Goal: Information Seeking & Learning: Learn about a topic

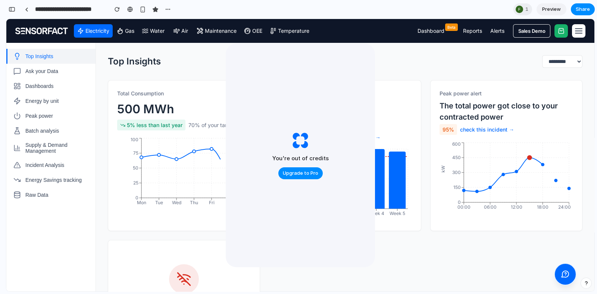
scroll to position [2597, 0]
click at [13, 9] on div "button" at bounding box center [12, 9] width 7 height 5
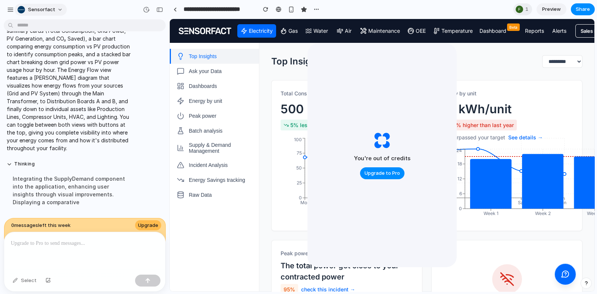
click at [39, 8] on span "Sensorfact" at bounding box center [41, 9] width 27 height 7
click at [14, 10] on div "Settings Invite members Change theme Sign out" at bounding box center [298, 147] width 597 height 294
click at [9, 10] on div "button" at bounding box center [10, 9] width 7 height 7
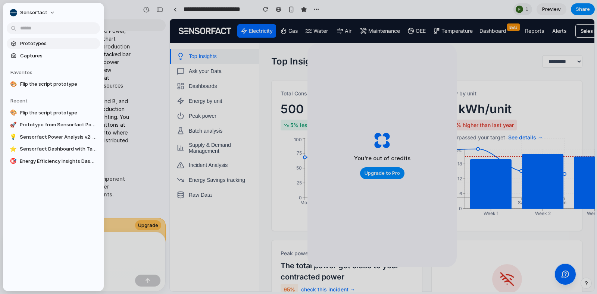
click at [40, 46] on span "Prototypes" at bounding box center [58, 43] width 77 height 7
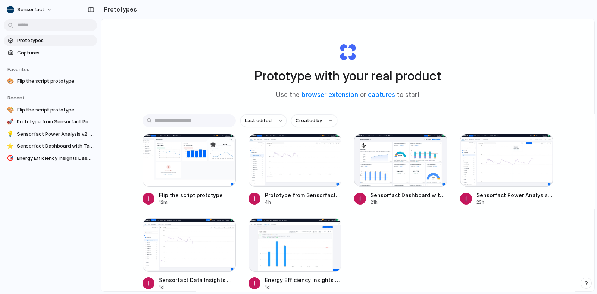
click at [189, 162] on div at bounding box center [188, 160] width 93 height 53
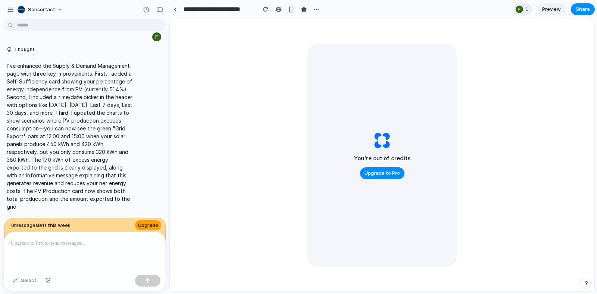
click at [147, 224] on span "Upgrade" at bounding box center [148, 225] width 20 height 7
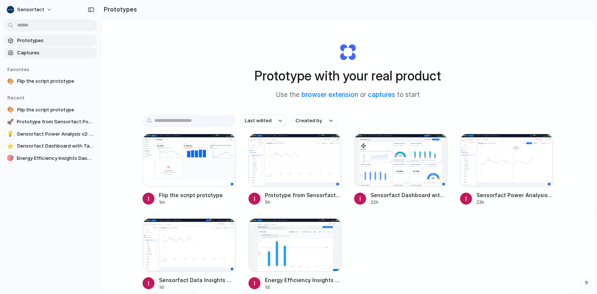
click at [36, 49] on span "Captures" at bounding box center [55, 52] width 77 height 7
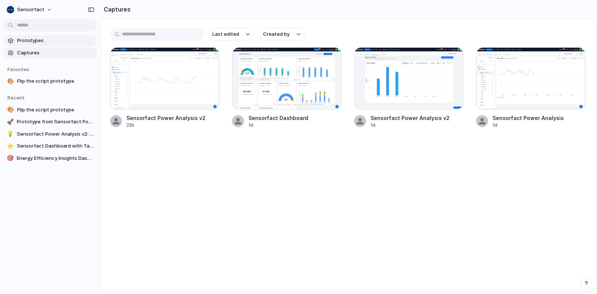
click at [37, 41] on span "Prototypes" at bounding box center [55, 40] width 77 height 7
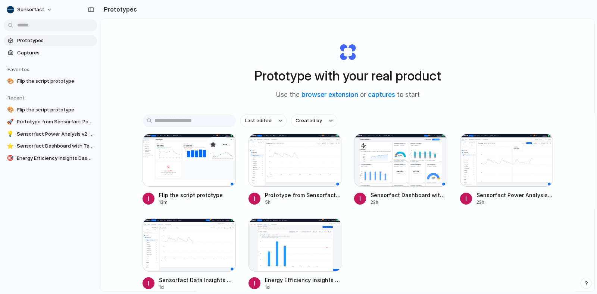
click at [178, 168] on div at bounding box center [188, 160] width 93 height 53
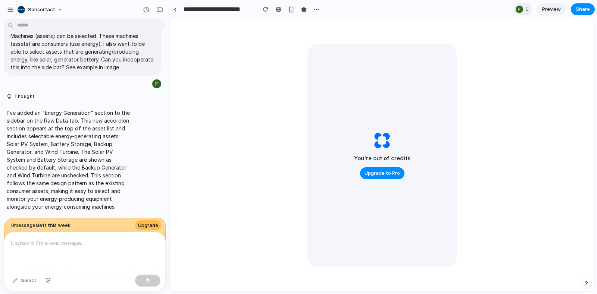
scroll to position [1475, 0]
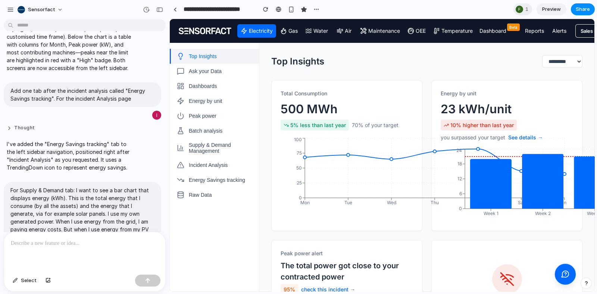
scroll to position [435, 0]
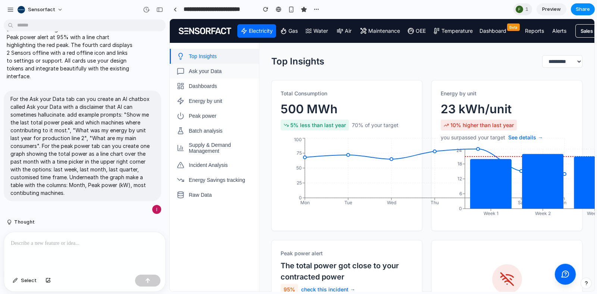
click at [208, 72] on span "Ask your Data" at bounding box center [205, 71] width 33 height 6
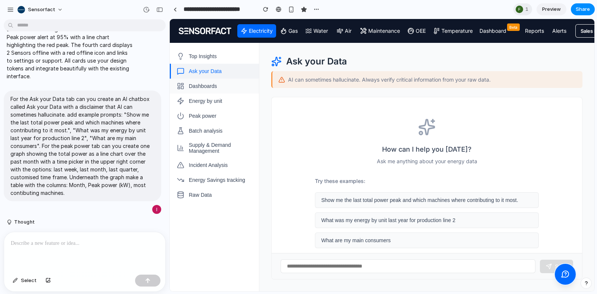
click at [209, 86] on span "Dashboards" at bounding box center [203, 86] width 28 height 6
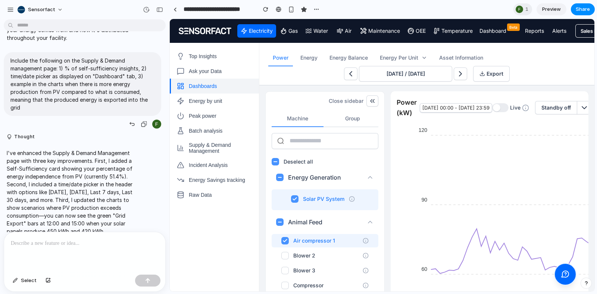
scroll to position [1135, 0]
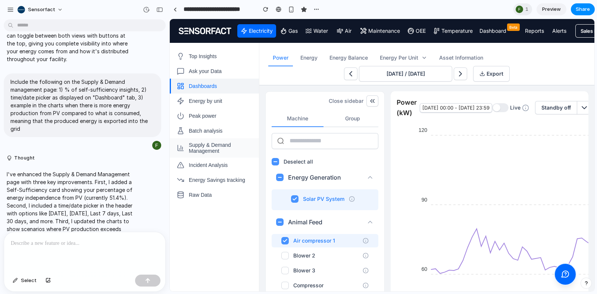
click at [202, 148] on span "Supply & Demand Management" at bounding box center [221, 148] width 64 height 12
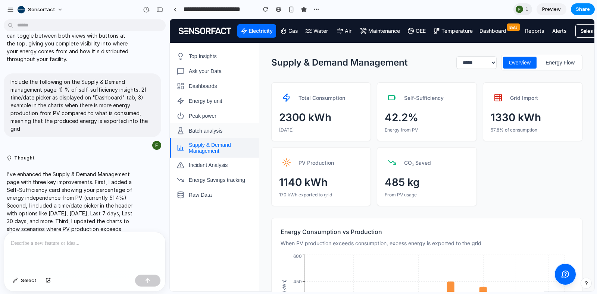
click at [204, 129] on span "Batch analysis" at bounding box center [206, 131] width 34 height 6
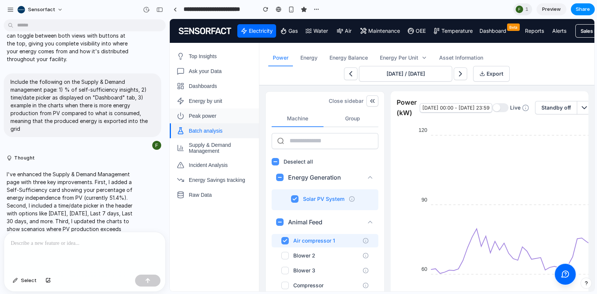
click at [204, 117] on span "Peak power" at bounding box center [203, 116] width 28 height 6
select select "**********"
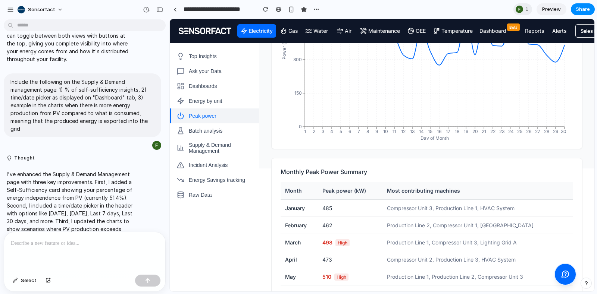
scroll to position [125, 0]
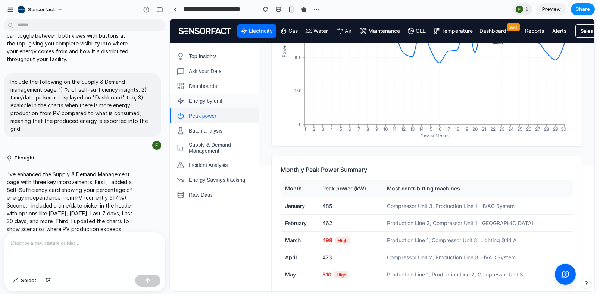
click at [213, 102] on span "Energy by unit" at bounding box center [206, 101] width 34 height 6
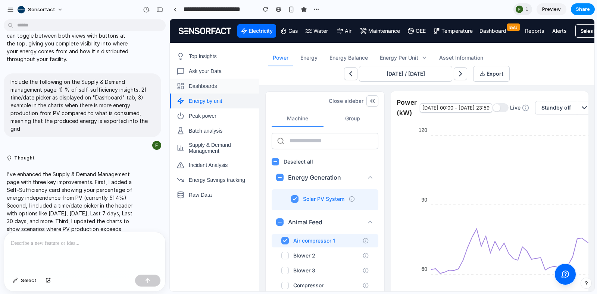
click at [213, 89] on span "Dashboards" at bounding box center [203, 86] width 28 height 6
click at [219, 77] on button "Ask your Data" at bounding box center [214, 71] width 89 height 15
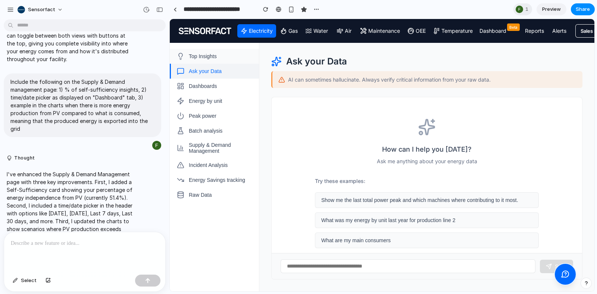
click at [216, 51] on button "Top Insights" at bounding box center [214, 56] width 89 height 15
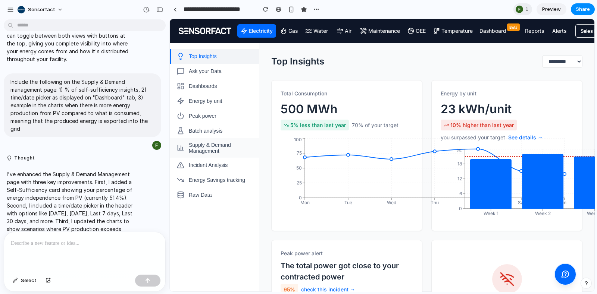
click at [216, 147] on span "Supply & Demand Management" at bounding box center [221, 148] width 64 height 12
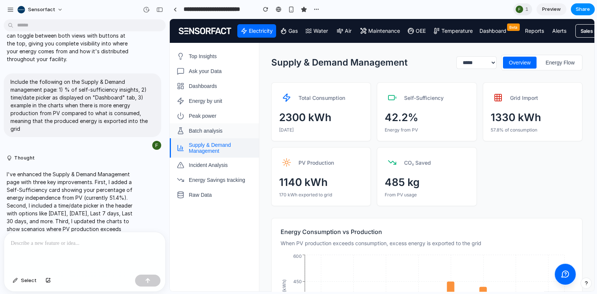
click at [214, 132] on span "Batch analysis" at bounding box center [206, 131] width 34 height 6
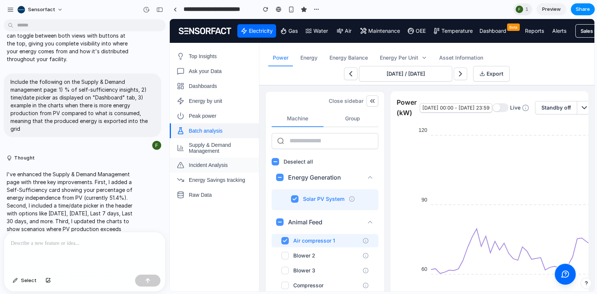
click at [216, 166] on span "Incident Analysis" at bounding box center [208, 165] width 39 height 6
click at [215, 178] on span "Energy Savings tracking" at bounding box center [217, 180] width 56 height 6
click at [207, 197] on span "Raw Data" at bounding box center [200, 195] width 23 height 6
click at [203, 134] on span "Batch analysis" at bounding box center [206, 131] width 34 height 6
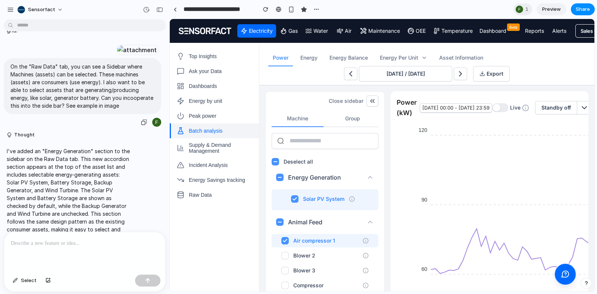
scroll to position [1461, 0]
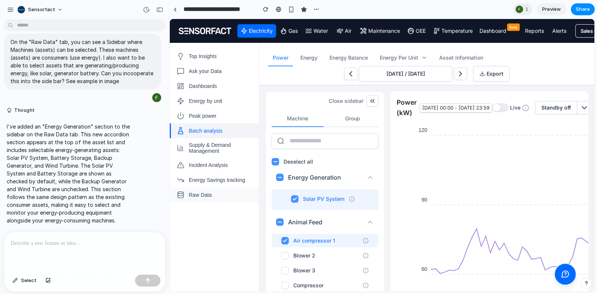
click at [198, 193] on span "Raw Data" at bounding box center [200, 195] width 23 height 6
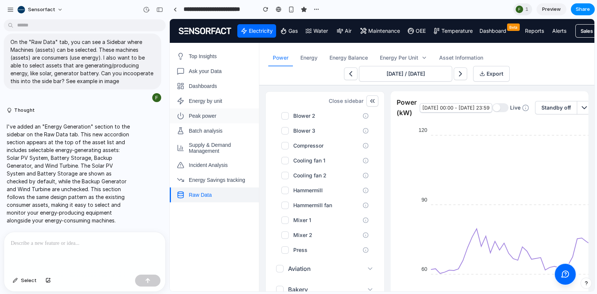
click at [209, 112] on button "Peak power" at bounding box center [214, 116] width 89 height 15
select select "**********"
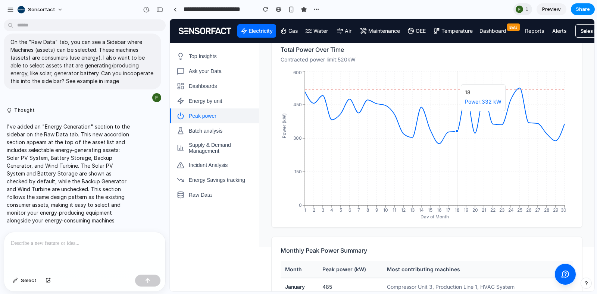
scroll to position [125, 0]
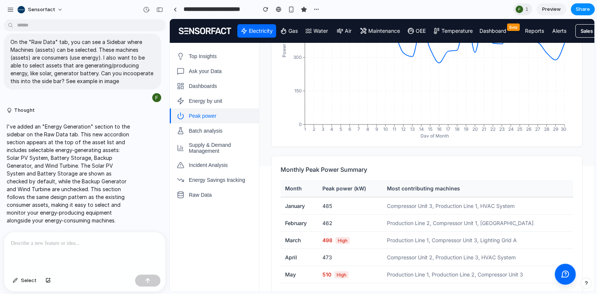
click at [57, 244] on p at bounding box center [85, 243] width 148 height 9
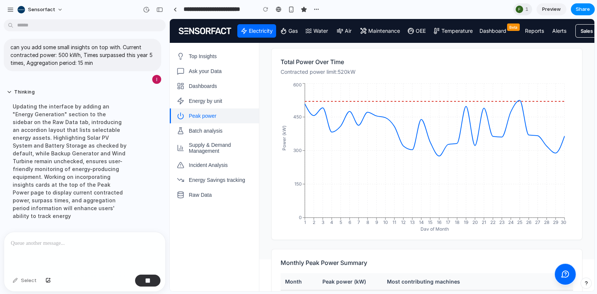
scroll to position [1674, 0]
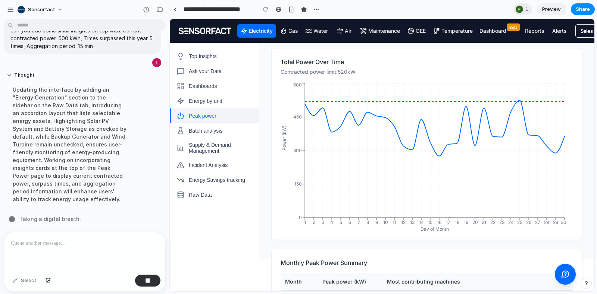
click at [62, 247] on div at bounding box center [84, 252] width 161 height 40
click at [141, 282] on button "button" at bounding box center [147, 281] width 25 height 12
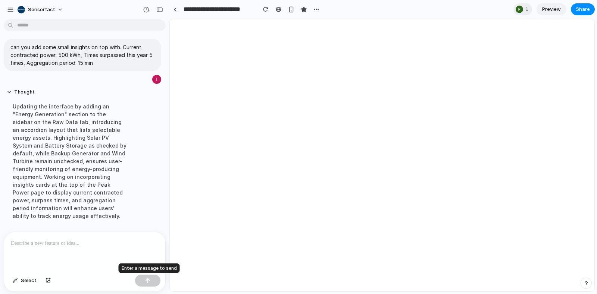
scroll to position [0, 0]
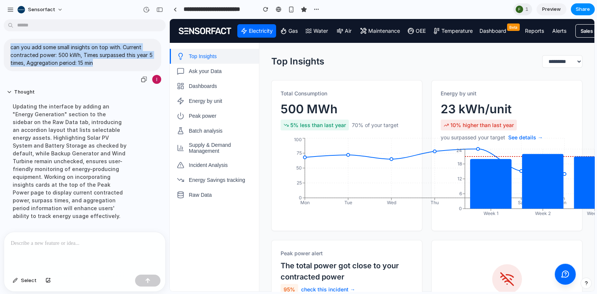
drag, startPoint x: 103, startPoint y: 60, endPoint x: 8, endPoint y: 46, distance: 95.7
click at [8, 46] on div "can you add some small insights on top with. Current contracted power: 500 kWh,…" at bounding box center [82, 55] width 157 height 32
copy p "can you add some small insights on top with. Current contracted power: 500 kWh,…"
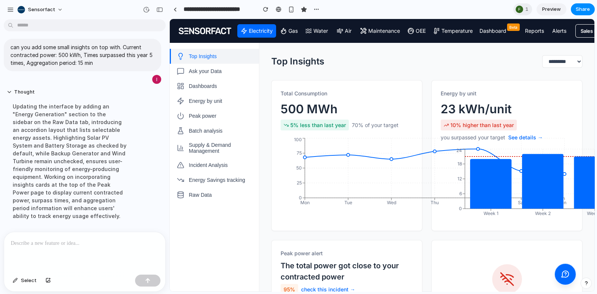
click at [64, 239] on p at bounding box center [83, 243] width 145 height 9
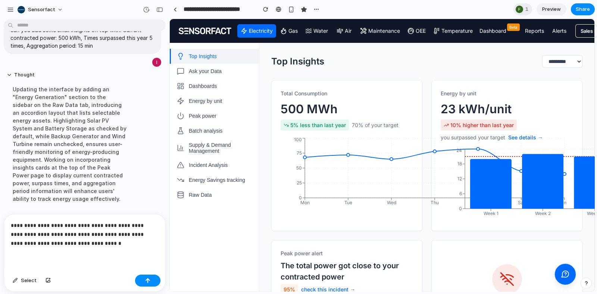
scroll to position [1674, 0]
click at [110, 223] on p "**********" at bounding box center [83, 234] width 145 height 27
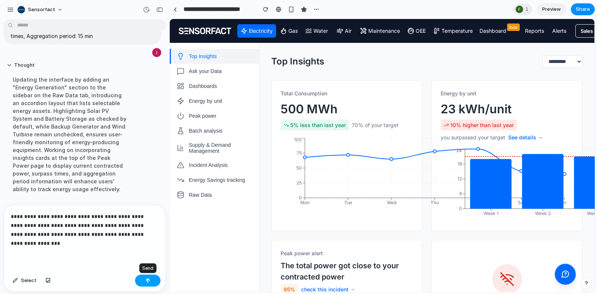
click at [151, 280] on button "button" at bounding box center [147, 281] width 25 height 12
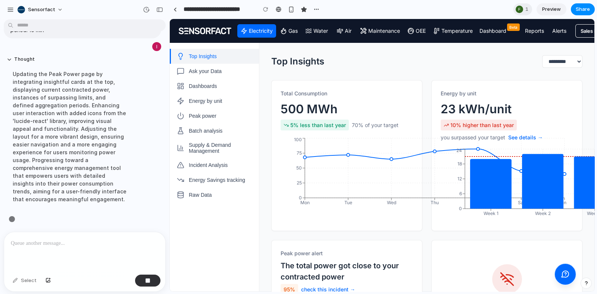
scroll to position [1764, 0]
click at [219, 115] on button "Peak power" at bounding box center [214, 116] width 89 height 15
select select "**********"
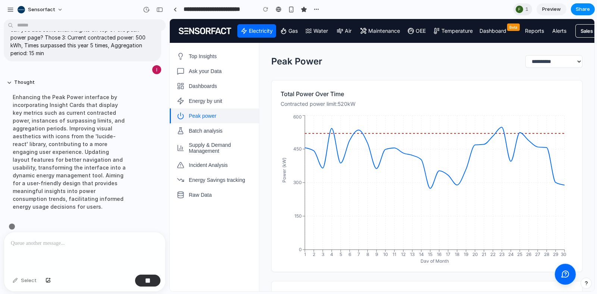
scroll to position [1741, 0]
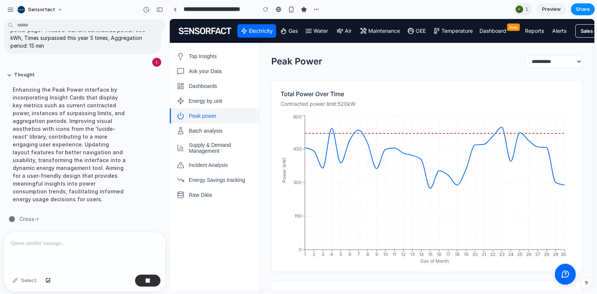
click at [93, 246] on div at bounding box center [84, 252] width 161 height 40
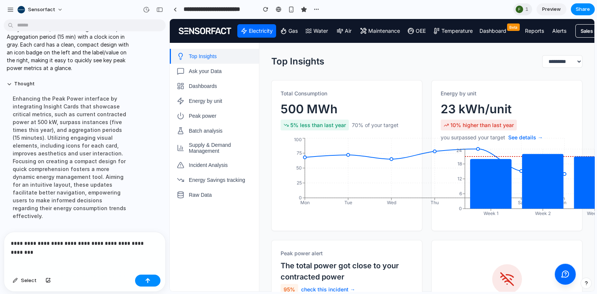
scroll to position [1829, 0]
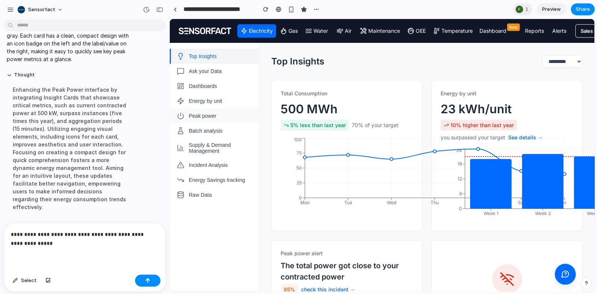
click at [204, 118] on span "Peak power" at bounding box center [203, 116] width 28 height 6
select select "**********"
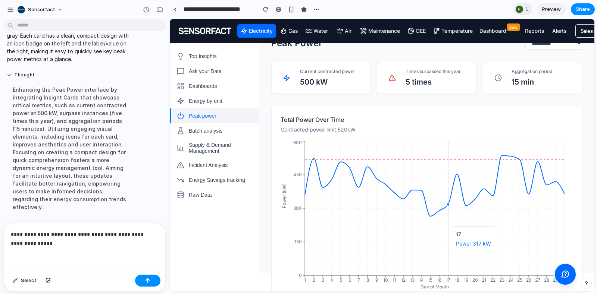
scroll to position [0, 0]
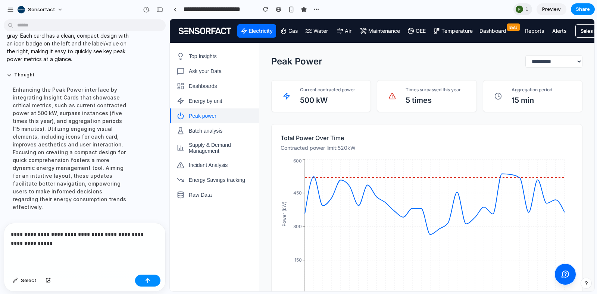
click at [62, 242] on p "**********" at bounding box center [83, 239] width 145 height 18
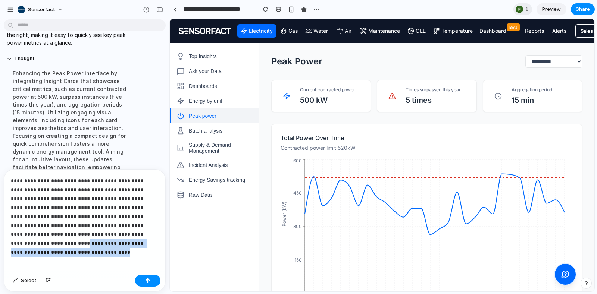
drag, startPoint x: 104, startPoint y: 232, endPoint x: 131, endPoint y: 242, distance: 29.2
click at [131, 242] on p "**********" at bounding box center [83, 212] width 145 height 72
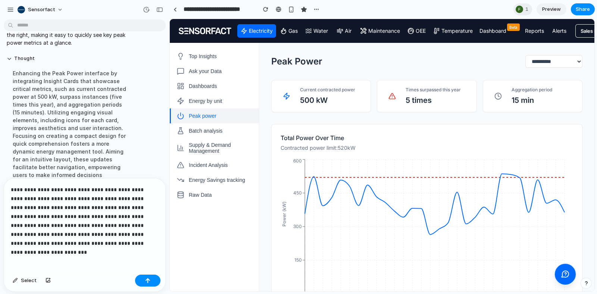
click at [74, 225] on p "**********" at bounding box center [83, 216] width 145 height 63
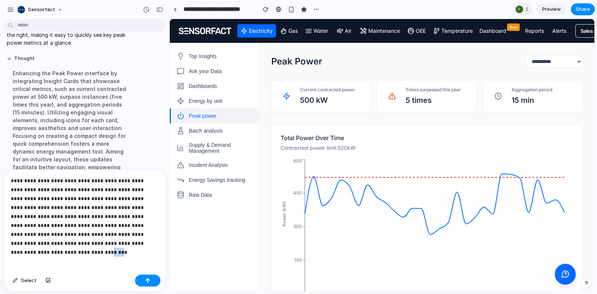
drag, startPoint x: 120, startPoint y: 242, endPoint x: 132, endPoint y: 241, distance: 11.6
click at [132, 241] on p "**********" at bounding box center [83, 212] width 145 height 72
drag, startPoint x: 124, startPoint y: 241, endPoint x: 7, endPoint y: 244, distance: 117.2
click at [7, 244] on div "**********" at bounding box center [84, 221] width 161 height 102
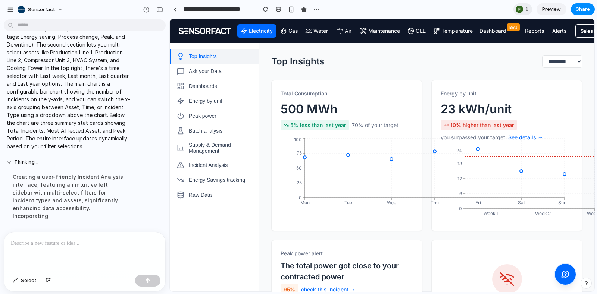
scroll to position [0, 0]
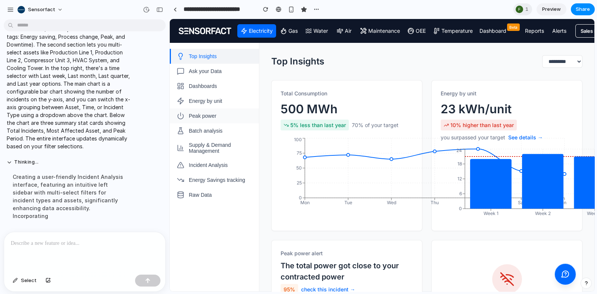
click at [211, 116] on span "Peak power" at bounding box center [203, 116] width 28 height 6
select select "**********"
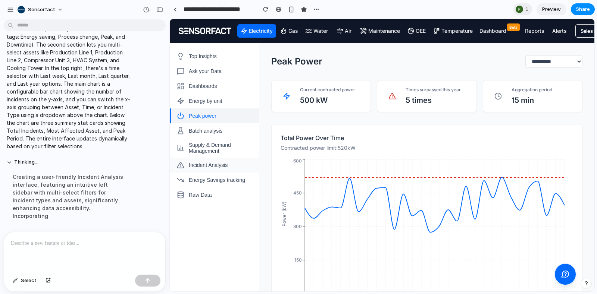
click at [224, 163] on span "Incident Analysis" at bounding box center [208, 165] width 39 height 6
select select "**********"
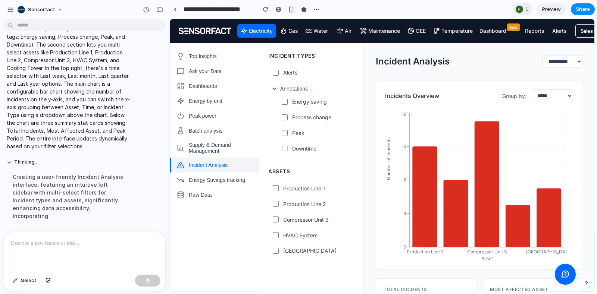
click at [547, 98] on select "**********" at bounding box center [552, 96] width 42 height 13
click at [531, 90] on select "**********" at bounding box center [552, 96] width 42 height 13
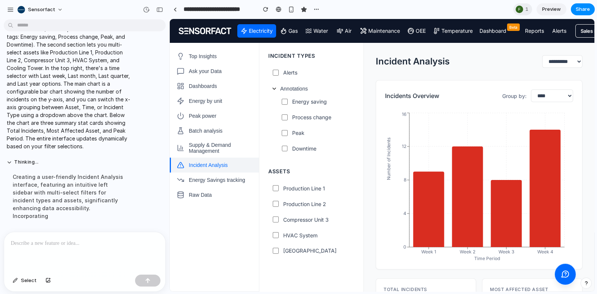
click at [543, 94] on select "**********" at bounding box center [552, 96] width 42 height 13
select select "****"
click at [531, 90] on select "**********" at bounding box center [552, 96] width 42 height 13
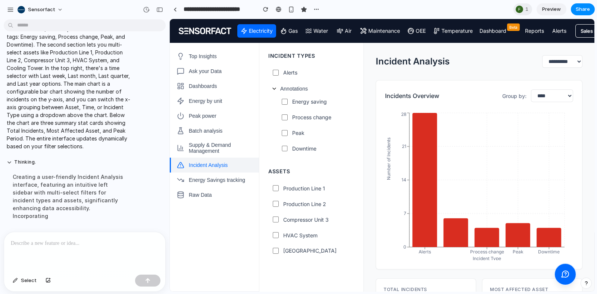
click at [65, 245] on div at bounding box center [84, 252] width 161 height 40
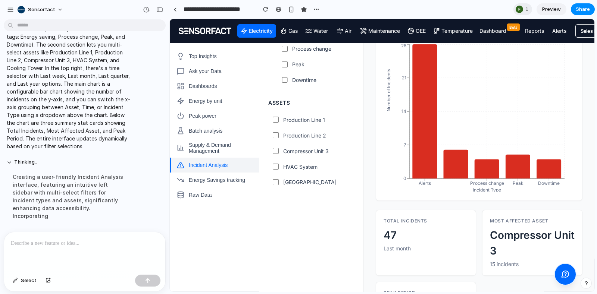
scroll to position [121, 0]
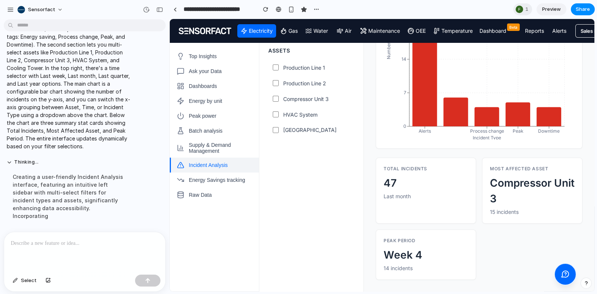
click at [81, 235] on div at bounding box center [84, 252] width 161 height 40
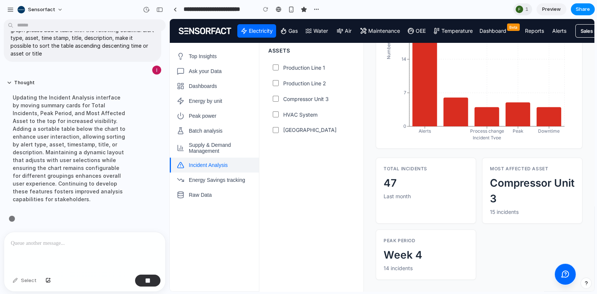
scroll to position [2214, 0]
click at [518, 9] on div at bounding box center [518, 9] width 7 height 7
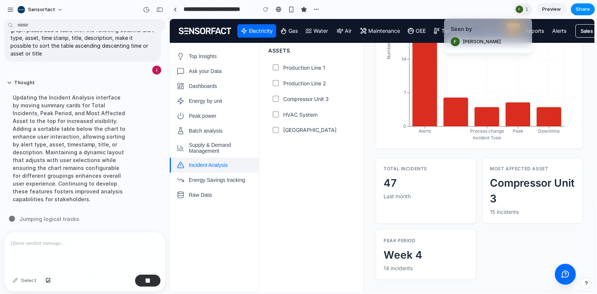
click at [464, 10] on div "Seen by [PERSON_NAME]" at bounding box center [298, 147] width 597 height 294
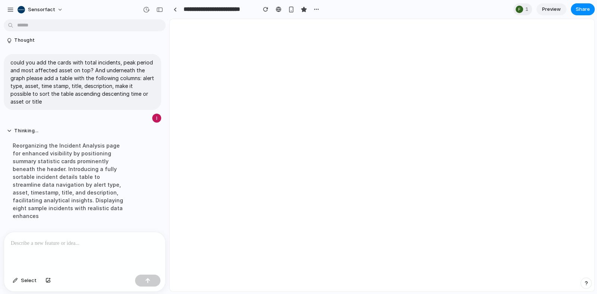
scroll to position [0, 0]
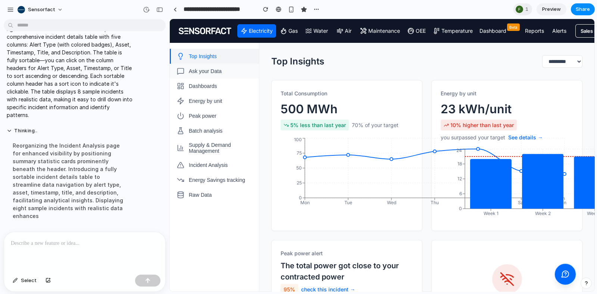
click at [208, 74] on span "Ask your Data" at bounding box center [205, 71] width 33 height 6
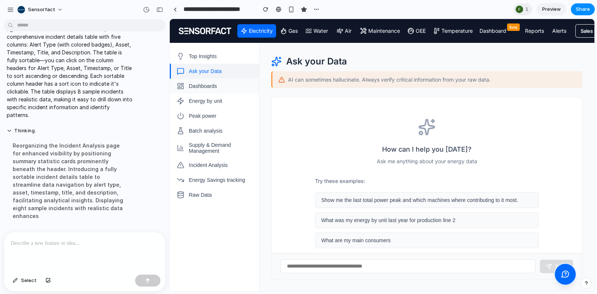
click at [218, 92] on button "Dashboards" at bounding box center [214, 86] width 89 height 15
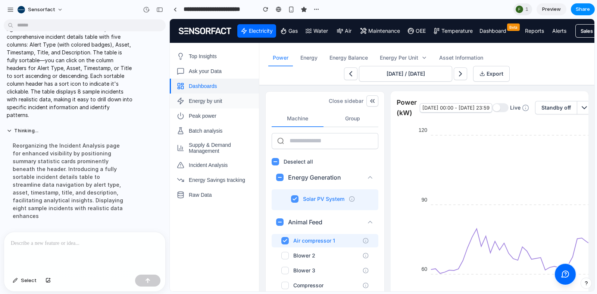
click at [216, 106] on button "Energy by unit" at bounding box center [214, 101] width 89 height 15
click at [209, 118] on span "Peak power" at bounding box center [203, 116] width 28 height 6
select select "**********"
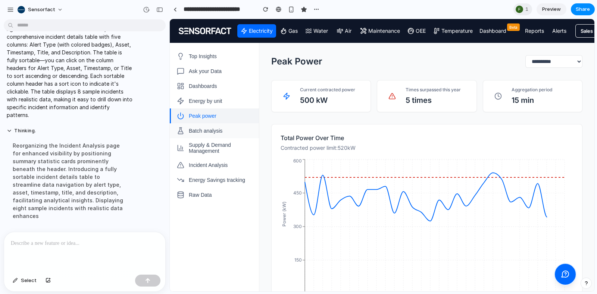
click at [210, 128] on span "Batch analysis" at bounding box center [206, 131] width 34 height 6
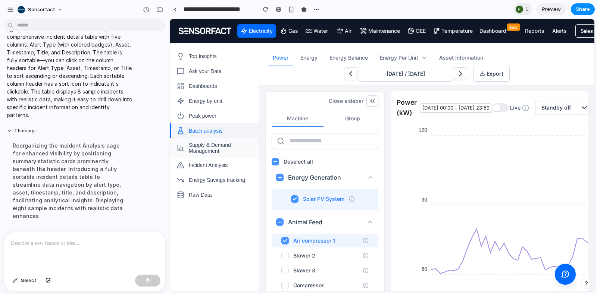
click at [210, 142] on span "Supply & Demand Management" at bounding box center [221, 148] width 64 height 12
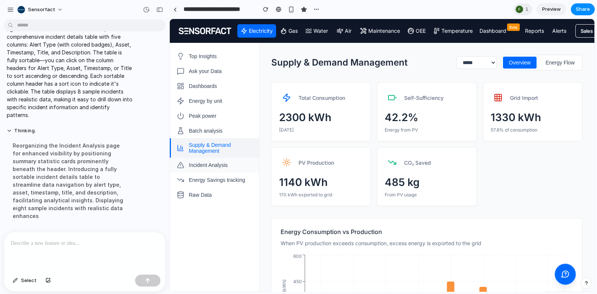
click at [206, 163] on span "Incident Analysis" at bounding box center [208, 165] width 39 height 6
select select "**********"
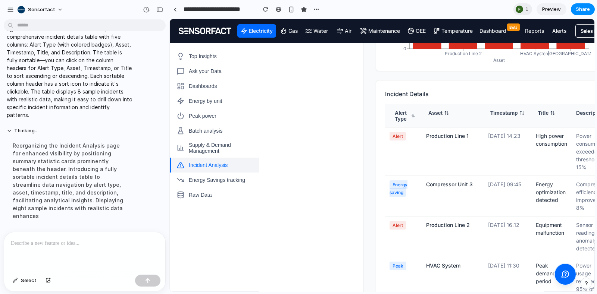
scroll to position [373, 0]
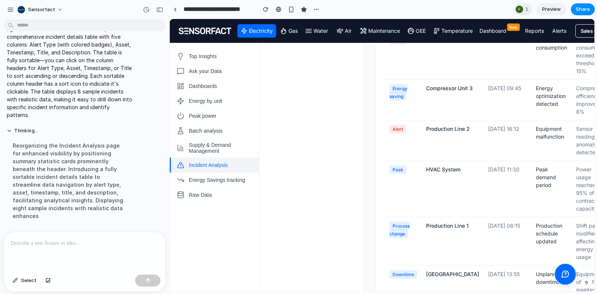
click at [414, 21] on icon at bounding box center [414, 20] width 0 height 3
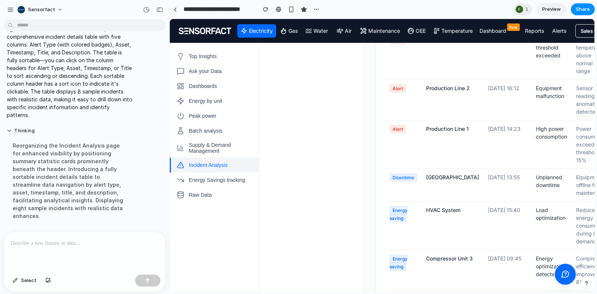
click at [414, 21] on icon at bounding box center [414, 20] width 0 height 3
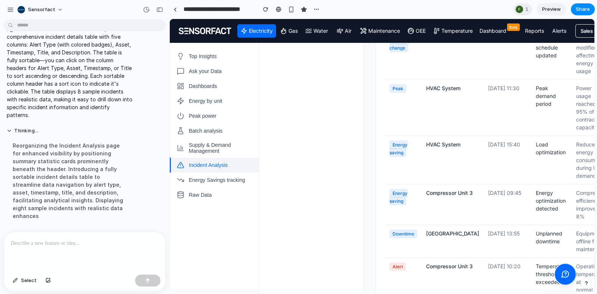
click at [446, 19] on icon at bounding box center [446, 16] width 5 height 5
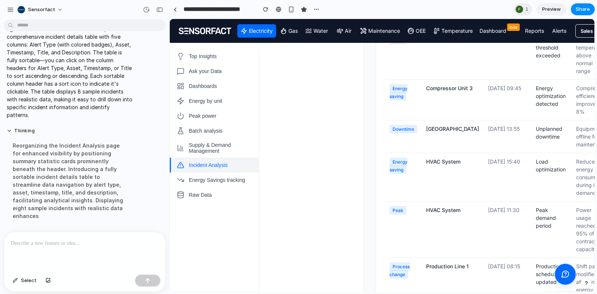
click at [446, 19] on icon at bounding box center [446, 16] width 5 height 5
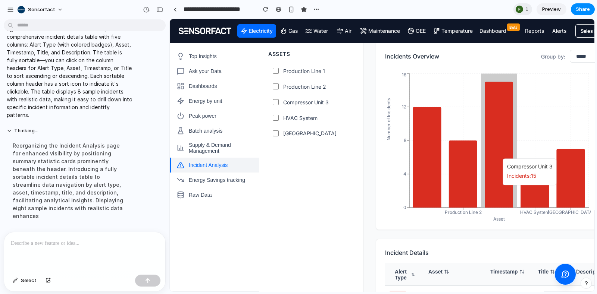
scroll to position [46, 0]
